Goal: Task Accomplishment & Management: Manage account settings

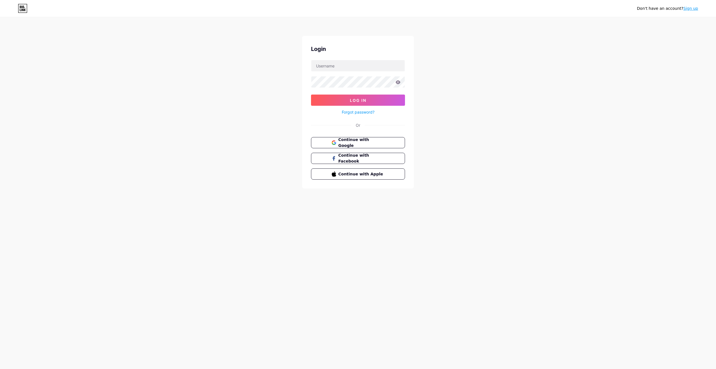
click at [496, 98] on div "Don't have an account? Sign up Login Log In Forgot password? Or Continue with G…" at bounding box center [358, 103] width 716 height 206
click at [360, 71] on input "text" at bounding box center [357, 65] width 93 height 11
type input "karthikmusic"
click at [386, 101] on button "Log In" at bounding box center [358, 100] width 94 height 11
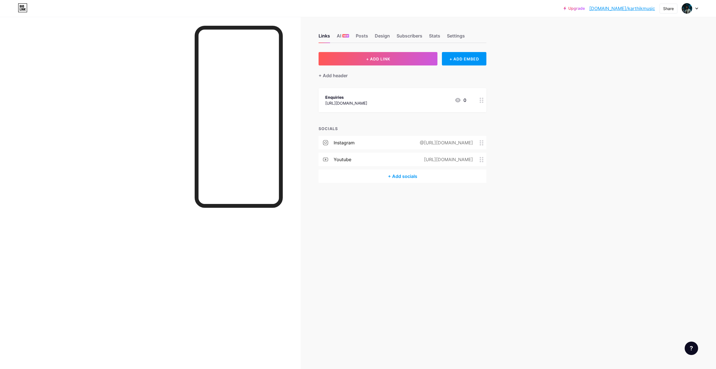
click at [346, 98] on div "Enquiries" at bounding box center [346, 97] width 42 height 6
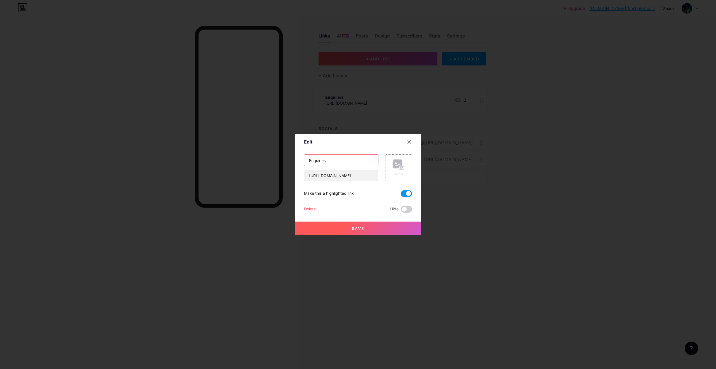
click at [338, 159] on input "Enquiries" at bounding box center [341, 160] width 74 height 11
type input "For Bookings & Enquiries"
click at [360, 226] on span "Save" at bounding box center [358, 228] width 13 height 5
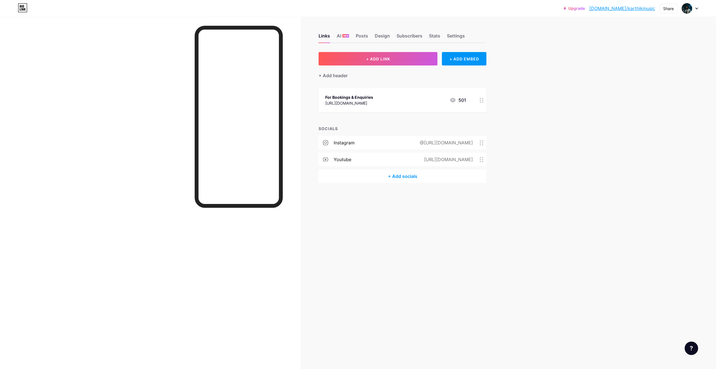
click at [652, 84] on div "Upgrade [DOMAIN_NAME]/karthi... [DOMAIN_NAME]/karthikmusic Share Switch account…" at bounding box center [358, 184] width 716 height 369
click at [20, 9] on icon at bounding box center [20, 9] width 1 height 3
